Goal: Information Seeking & Learning: Learn about a topic

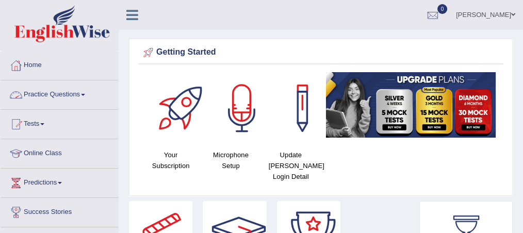
click at [69, 89] on link "Practice Questions" at bounding box center [60, 93] width 118 height 26
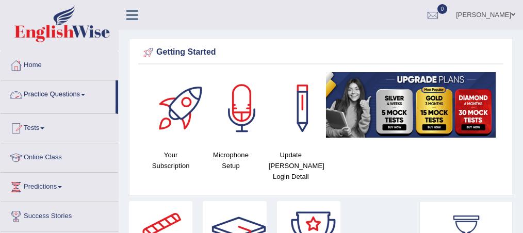
click at [69, 89] on link "Practice Questions" at bounding box center [58, 93] width 115 height 26
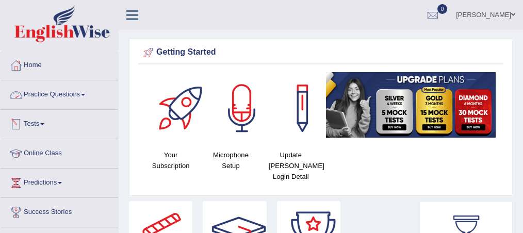
click at [71, 93] on link "Practice Questions" at bounding box center [60, 93] width 118 height 26
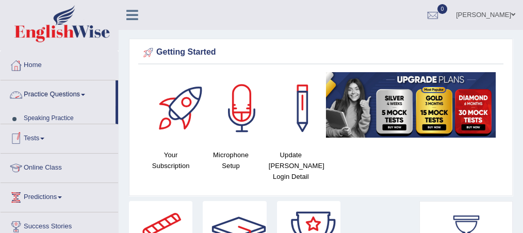
click at [71, 93] on link "Practice Questions" at bounding box center [58, 93] width 115 height 26
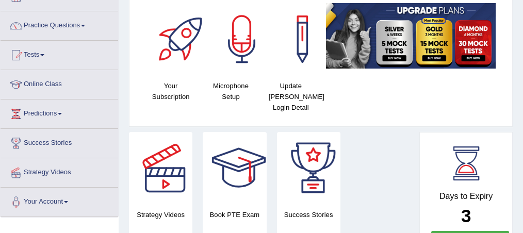
scroll to position [69, 0]
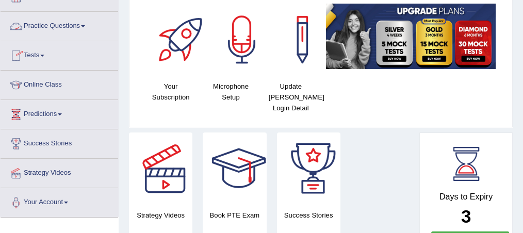
click at [44, 55] on span at bounding box center [42, 56] width 4 height 2
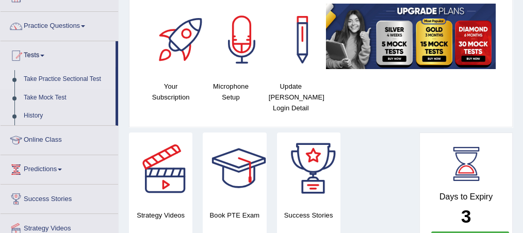
click at [56, 79] on link "Take Practice Sectional Test" at bounding box center [67, 79] width 96 height 19
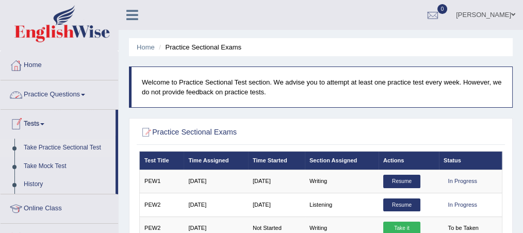
click at [44, 122] on link "Tests" at bounding box center [58, 123] width 115 height 26
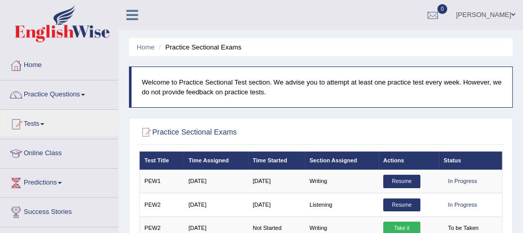
click at [85, 94] on span at bounding box center [83, 95] width 4 height 2
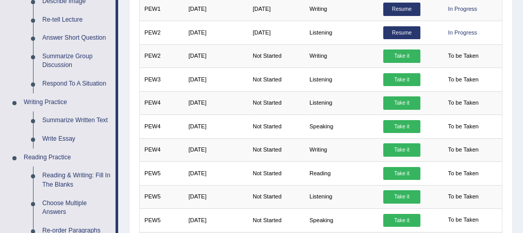
scroll to position [178, 0]
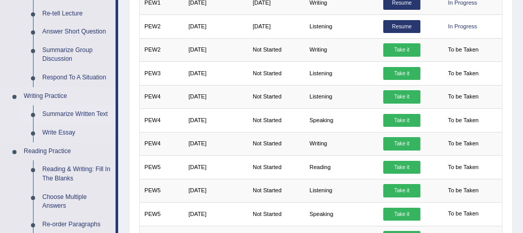
click at [85, 115] on link "Summarize Written Text" at bounding box center [77, 114] width 78 height 19
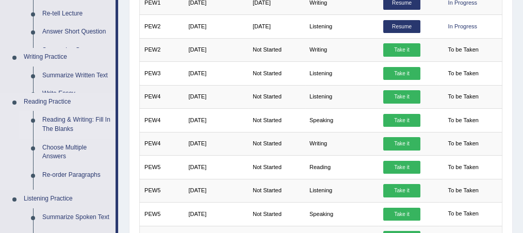
click at [85, 115] on ul "Speaking Practice Read Aloud Repeat Sentence Describe Image Re-tell Lecture Ans…" at bounding box center [58, 126] width 115 height 391
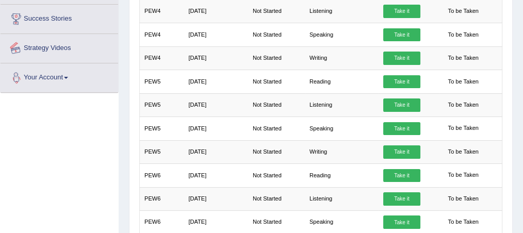
scroll to position [285, 0]
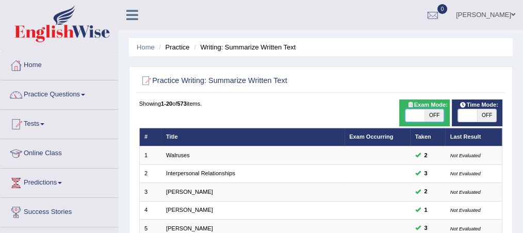
click at [414, 113] on span at bounding box center [414, 115] width 19 height 12
checkbox input "true"
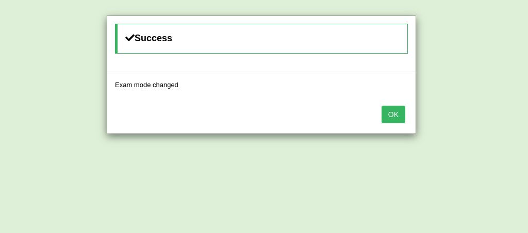
click at [389, 112] on button "OK" at bounding box center [393, 115] width 24 height 18
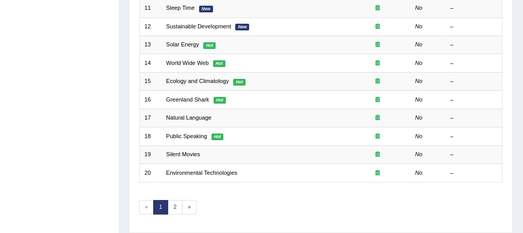
scroll to position [329, 0]
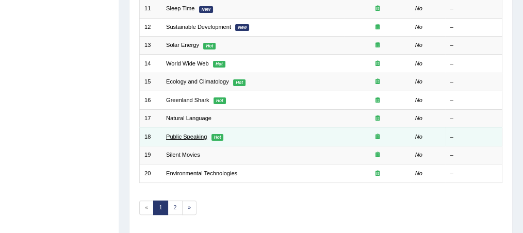
click at [206, 133] on link "Public Speaking" at bounding box center [186, 136] width 41 height 6
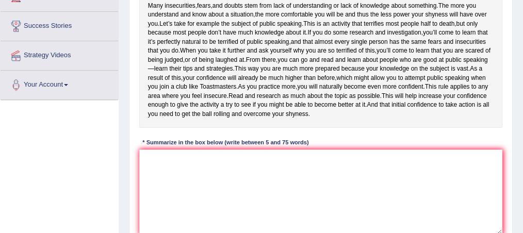
scroll to position [188, 0]
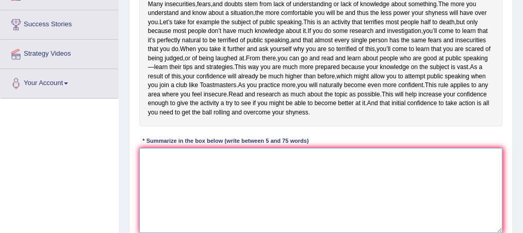
click at [161, 209] on textarea at bounding box center [320, 190] width 363 height 85
type textarea "Many insecuriti"
